Goal: Information Seeking & Learning: Learn about a topic

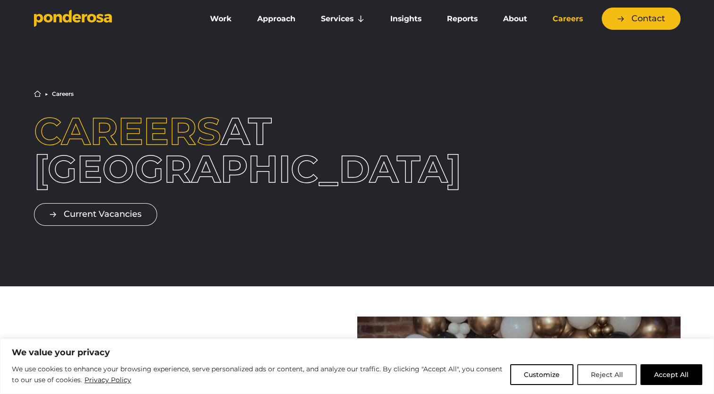
click at [597, 375] on button "Reject All" at bounding box center [606, 374] width 59 height 21
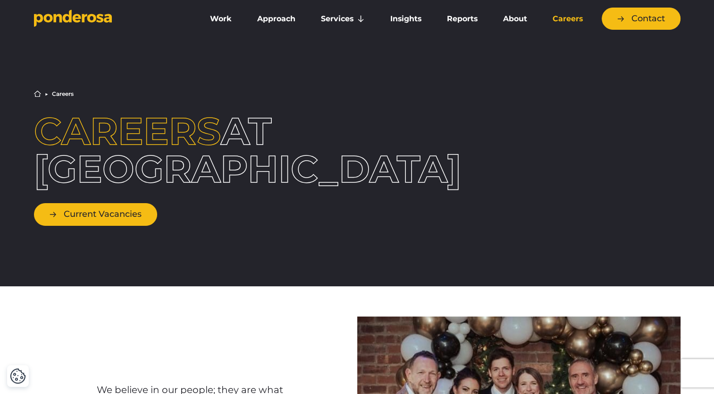
click at [102, 210] on link "Current Vacancies" at bounding box center [95, 214] width 123 height 22
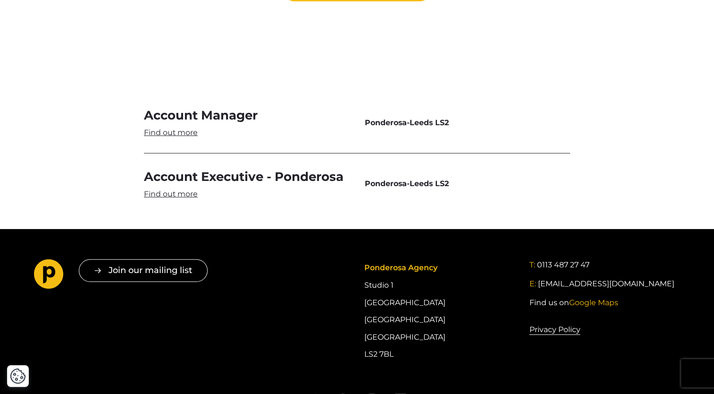
scroll to position [2869, 0]
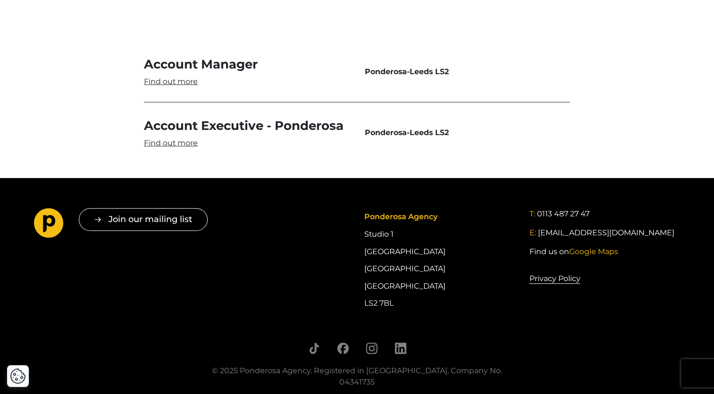
click at [174, 56] on link "Account Manager" at bounding box center [247, 71] width 206 height 31
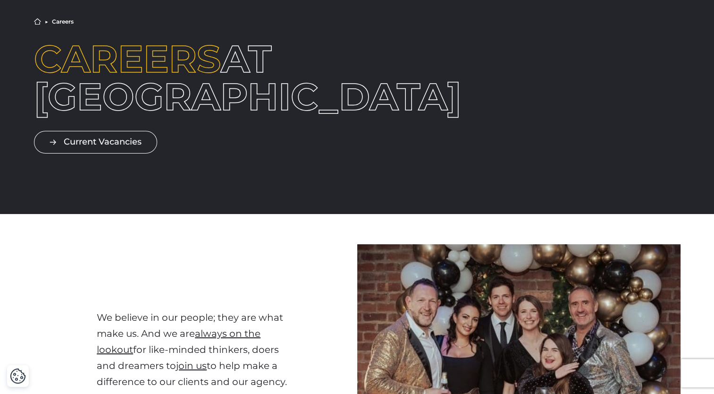
scroll to position [0, 0]
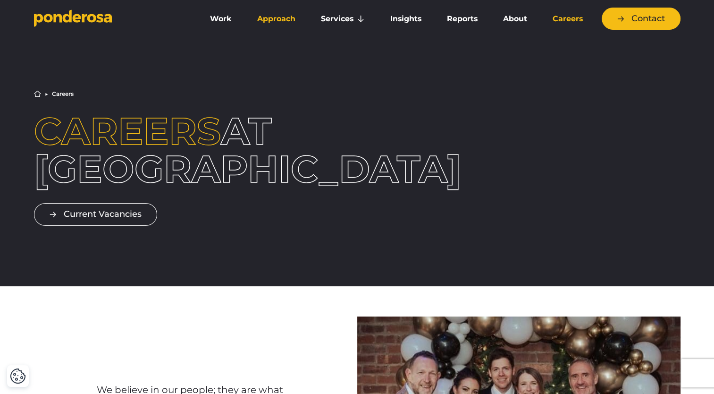
click at [279, 17] on link "Approach" at bounding box center [276, 19] width 60 height 20
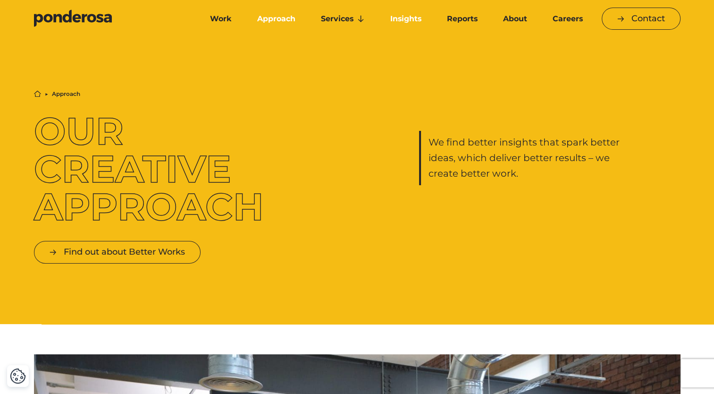
click at [409, 18] on link "Insights" at bounding box center [405, 19] width 53 height 20
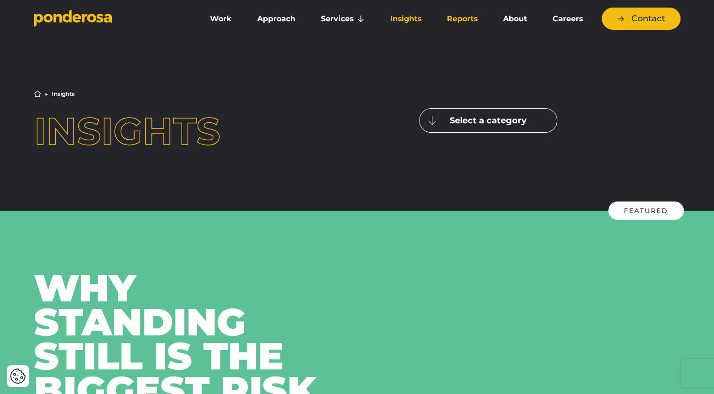
click at [465, 15] on link "Reports" at bounding box center [462, 19] width 52 height 20
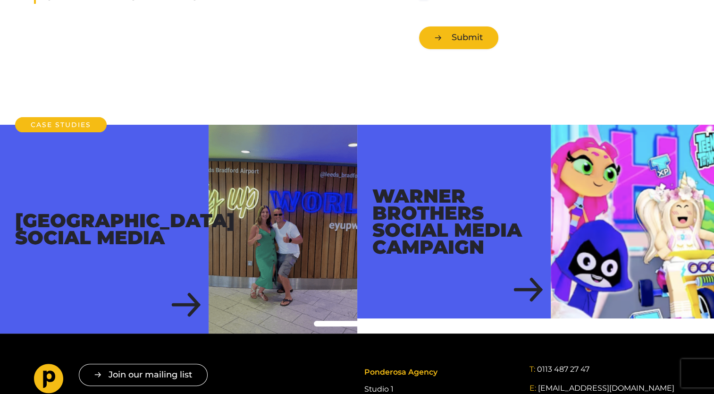
scroll to position [227, 0]
